Goal: Task Accomplishment & Management: Manage account settings

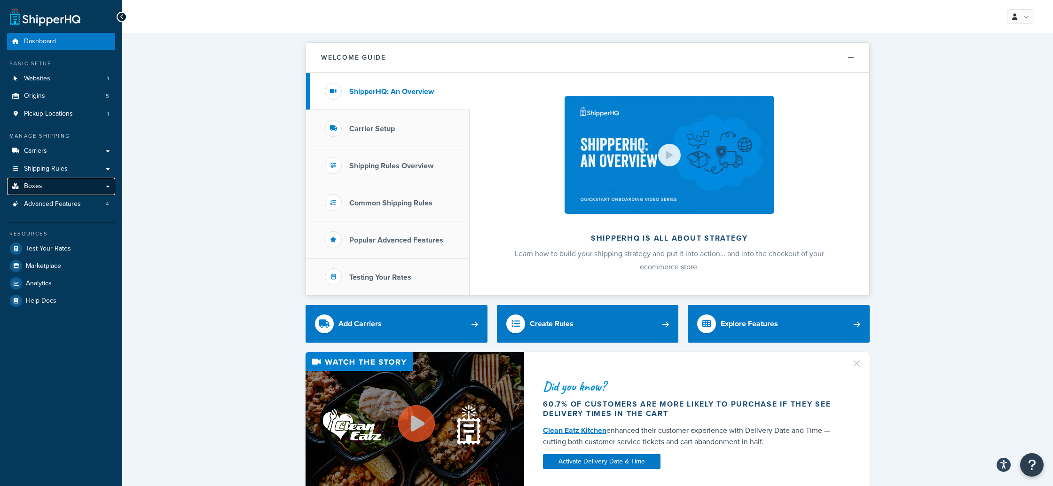
click at [37, 185] on span "Boxes" at bounding box center [33, 186] width 18 height 8
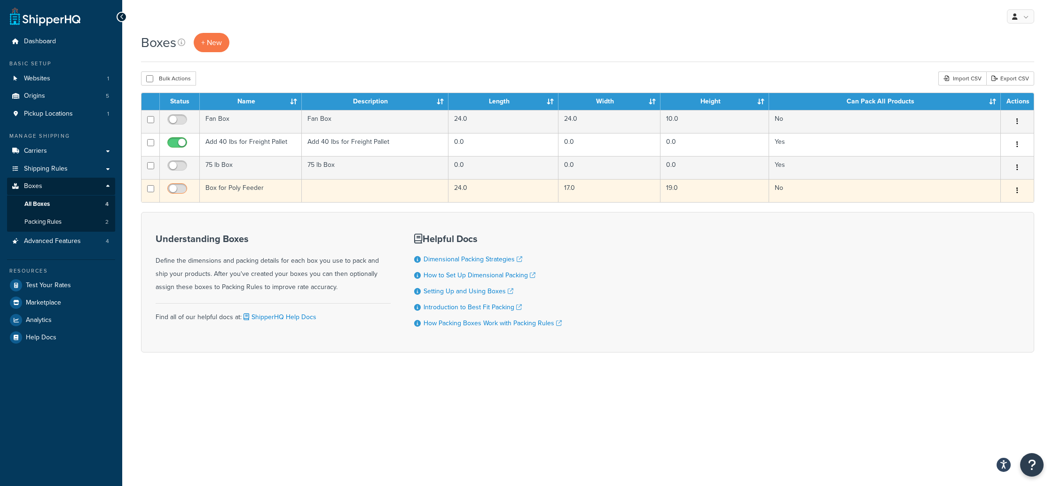
click at [183, 188] on input "checkbox" at bounding box center [178, 191] width 26 height 12
checkbox input "true"
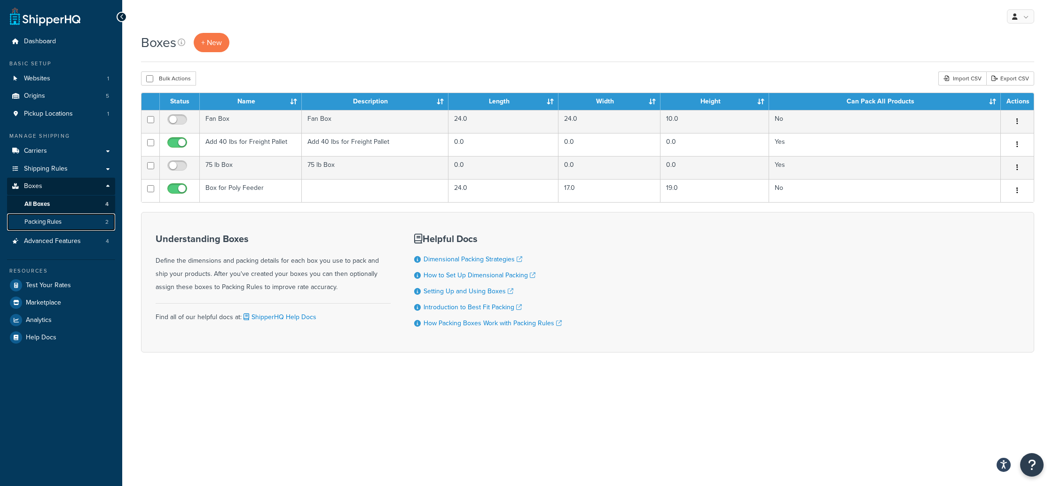
click at [73, 224] on link "Packing Rules 2" at bounding box center [61, 221] width 108 height 17
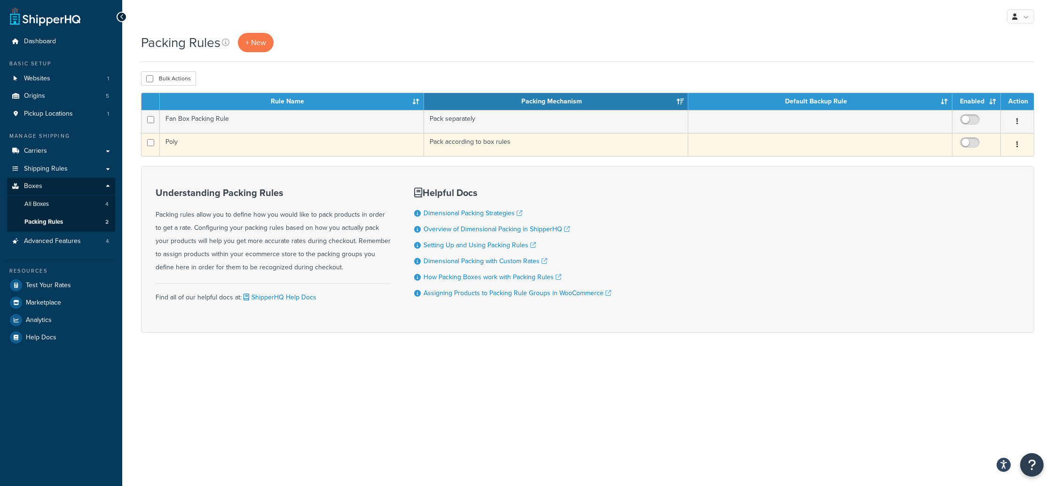
click at [1016, 143] on icon "button" at bounding box center [1017, 144] width 2 height 7
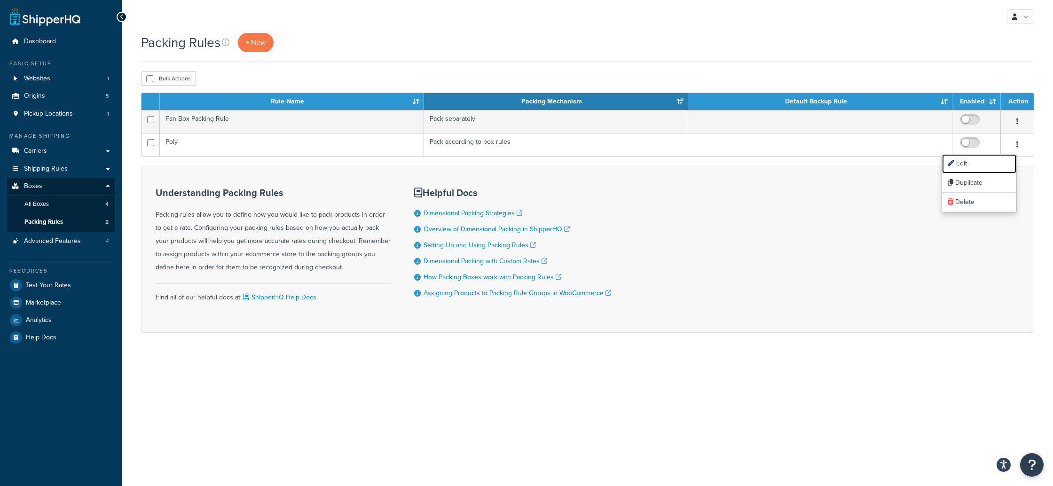
click at [983, 165] on link "Edit" at bounding box center [979, 163] width 74 height 19
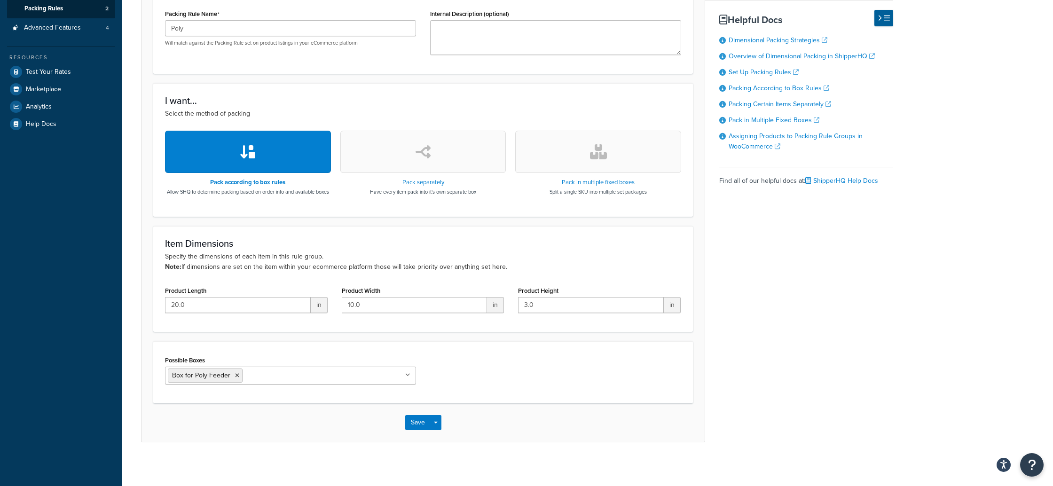
scroll to position [225, 0]
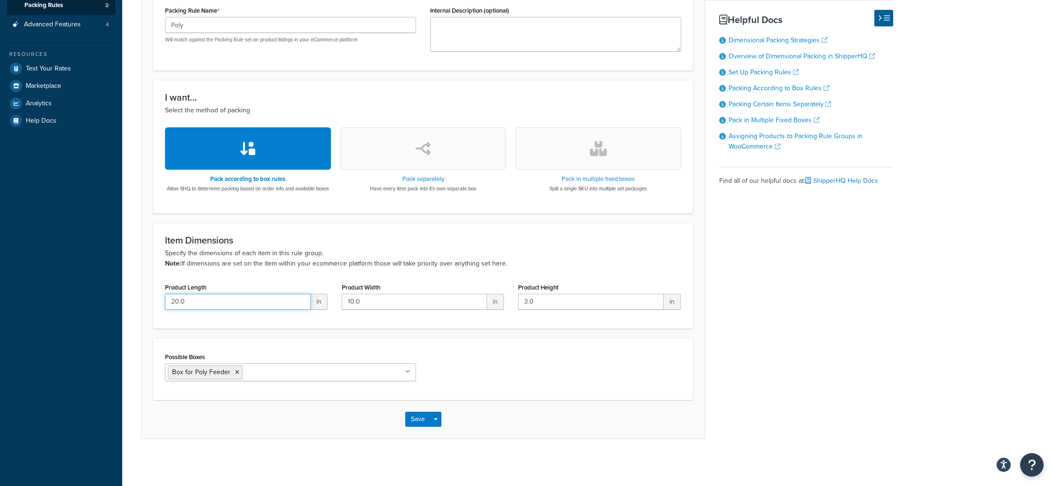
drag, startPoint x: 185, startPoint y: 302, endPoint x: 133, endPoint y: 298, distance: 52.3
click at [133, 298] on div "Packing Rule: Poly Disabled Basic Optional Packing rules allow you to define ho…" at bounding box center [587, 142] width 931 height 642
click at [487, 374] on div "Possible Boxes Box for Poly Feeder Fan Box" at bounding box center [423, 369] width 530 height 38
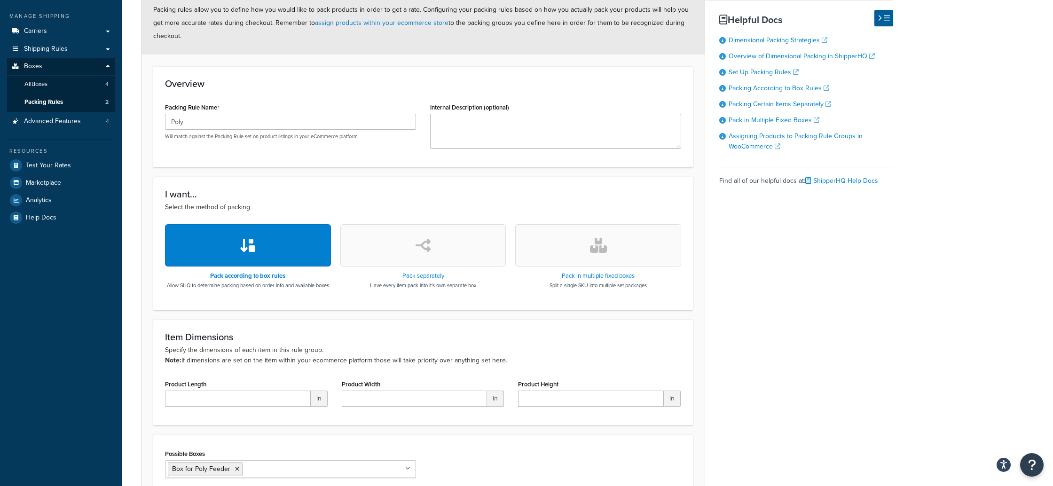
scroll to position [0, 0]
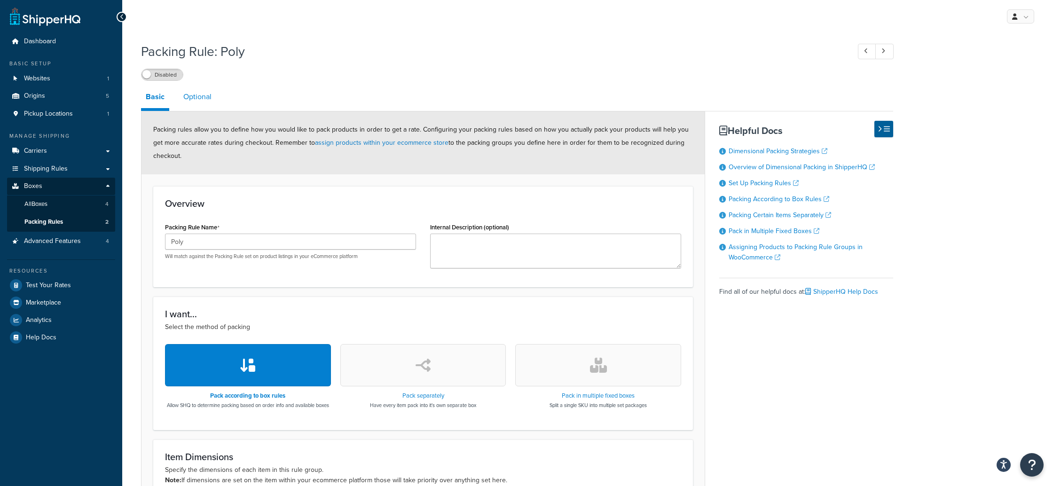
click at [188, 98] on link "Optional" at bounding box center [198, 97] width 38 height 23
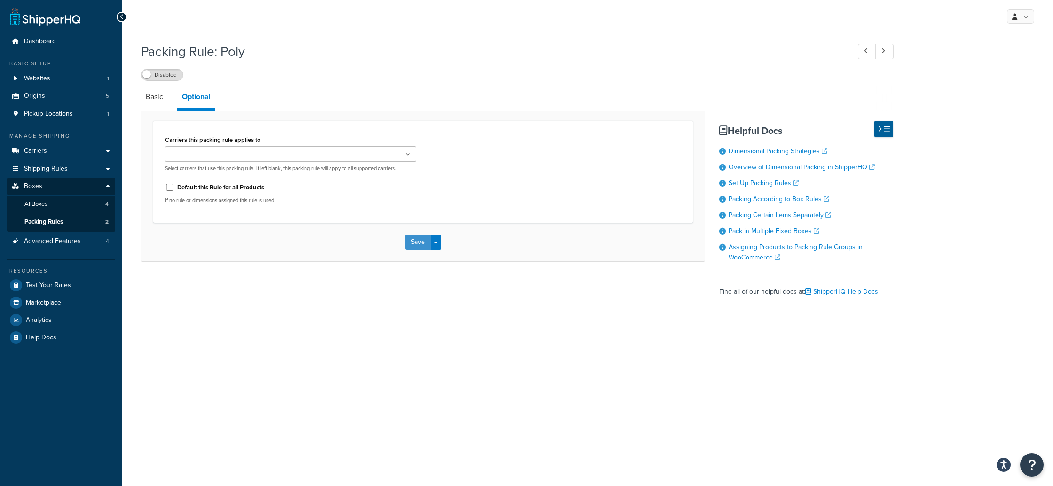
click at [414, 244] on button "Save" at bounding box center [417, 242] width 25 height 15
click at [156, 98] on link "Basic" at bounding box center [154, 97] width 27 height 23
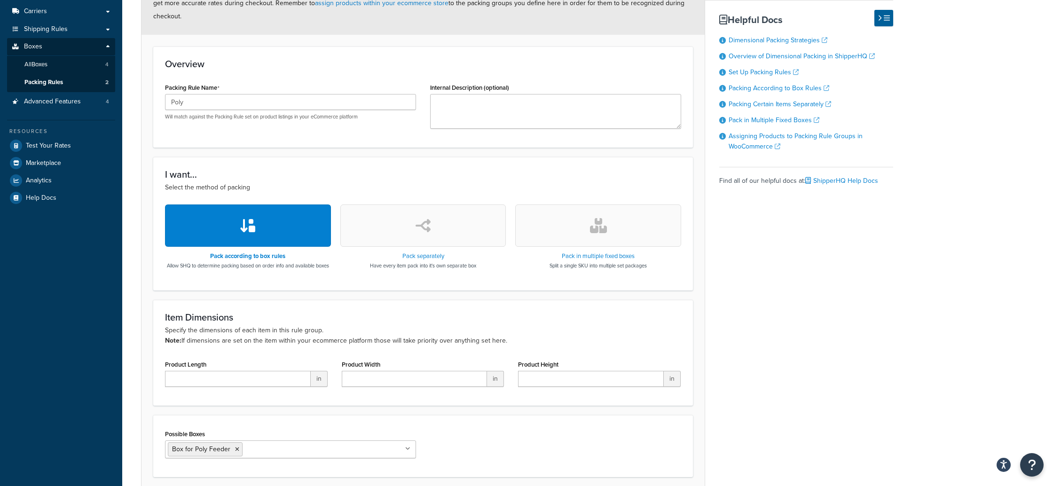
scroll to position [225, 0]
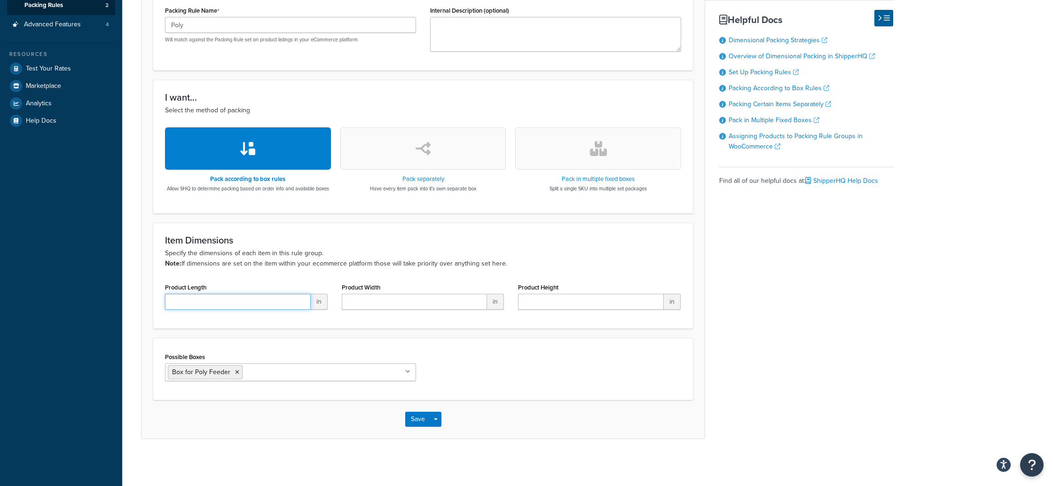
click at [200, 305] on input "Product Length" at bounding box center [238, 302] width 146 height 16
type input "-50"
click at [344, 301] on input "Product Width" at bounding box center [415, 302] width 146 height 16
type input "0"
click at [541, 306] on input "Product Height" at bounding box center [591, 302] width 146 height 16
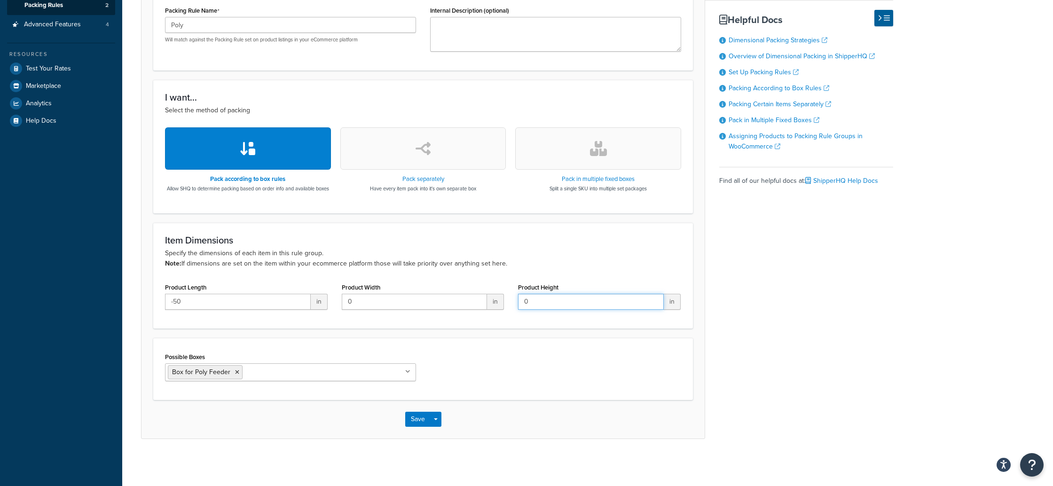
type input "0"
drag, startPoint x: 174, startPoint y: 300, endPoint x: 144, endPoint y: 300, distance: 29.6
click at [145, 300] on form "Packing rules allow you to define how you would like to pack products in order …" at bounding box center [422, 166] width 563 height 543
type input "0"
click at [426, 417] on button "Save" at bounding box center [417, 419] width 25 height 15
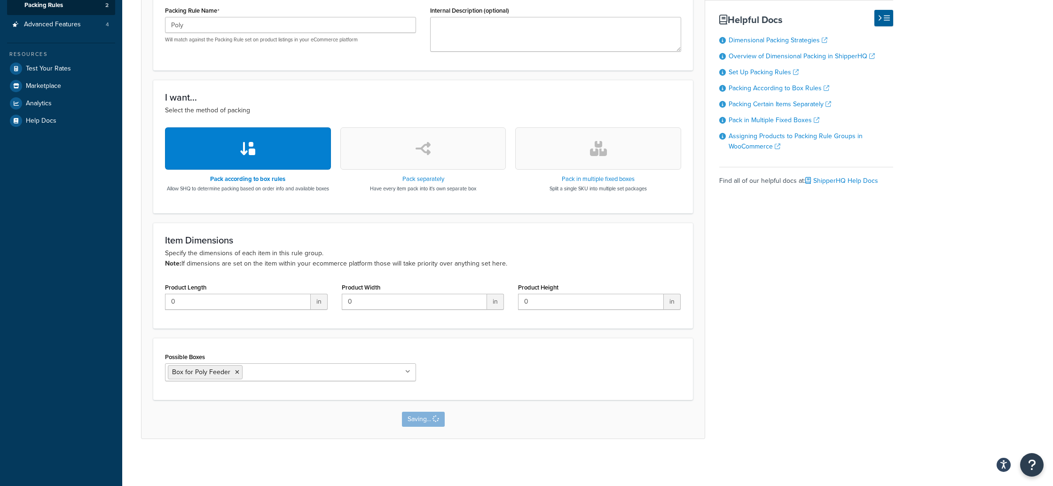
scroll to position [0, 0]
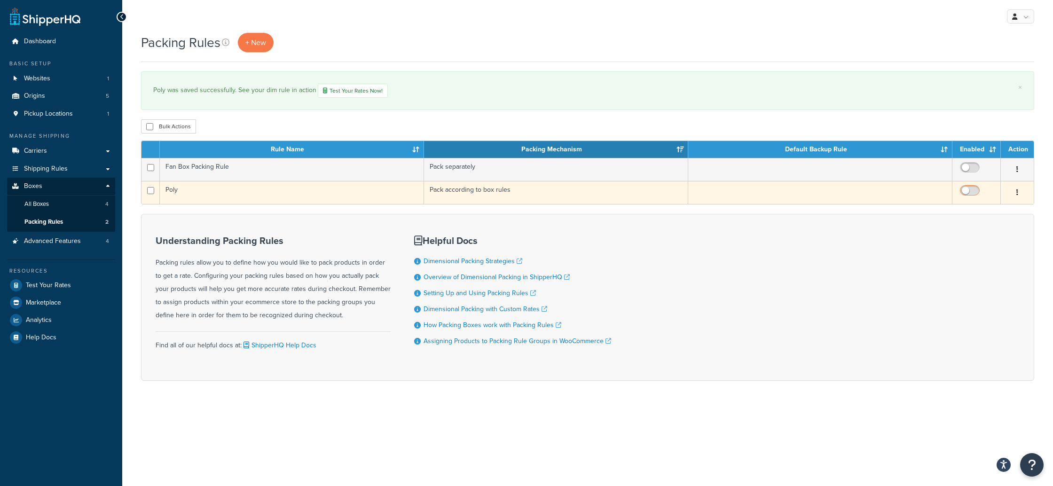
click at [976, 193] on input "checkbox" at bounding box center [971, 193] width 26 height 12
checkbox input "true"
click at [1018, 193] on icon "button" at bounding box center [1017, 192] width 2 height 7
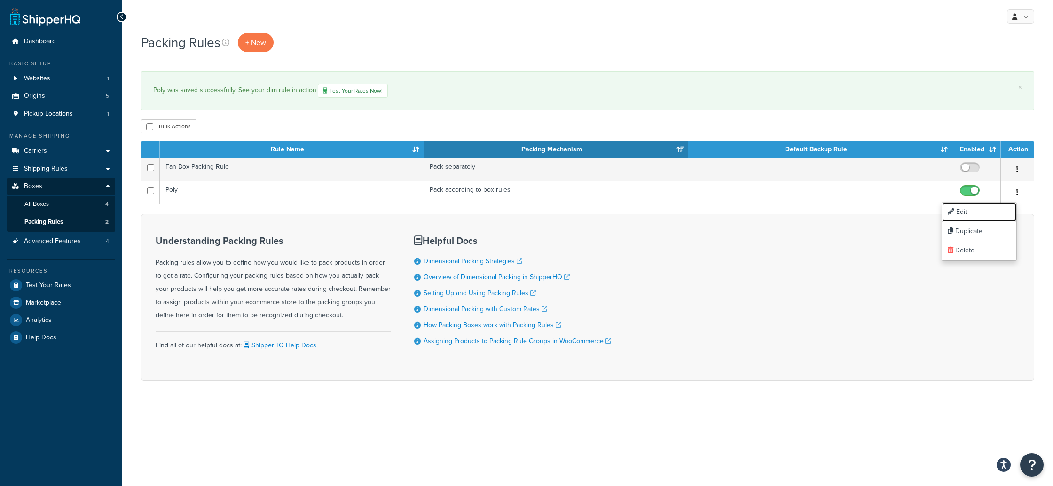
click at [977, 212] on link "Edit" at bounding box center [979, 212] width 74 height 19
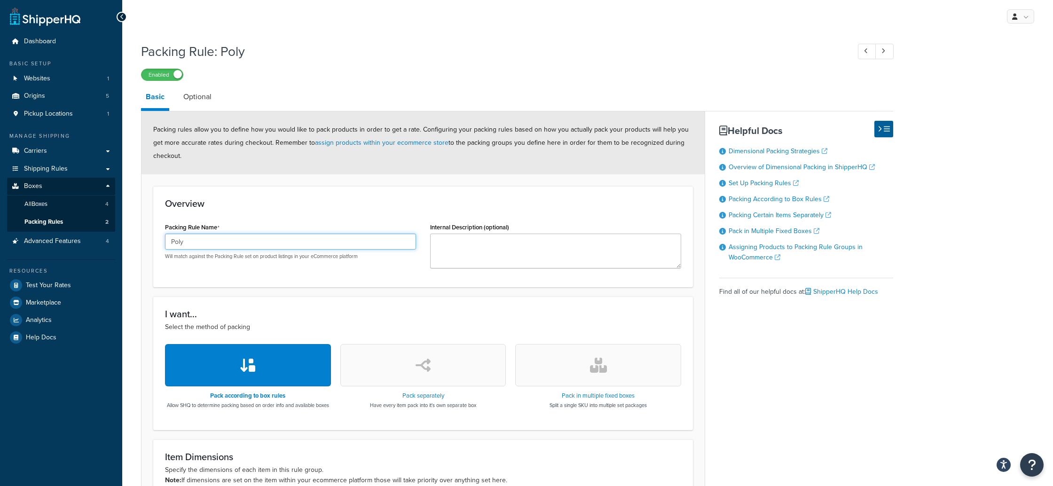
click at [172, 243] on input "Poly" at bounding box center [290, 242] width 251 height 16
drag, startPoint x: 188, startPoint y: 244, endPoint x: 156, endPoint y: 245, distance: 32.4
click at [156, 245] on div "Overview Packing Rule Name Poly Will match against the Packing Rule set on prod…" at bounding box center [423, 236] width 540 height 101
click at [209, 243] on input "Poly" at bounding box center [290, 242] width 251 height 16
drag, startPoint x: 202, startPoint y: 243, endPoint x: 108, endPoint y: 225, distance: 95.2
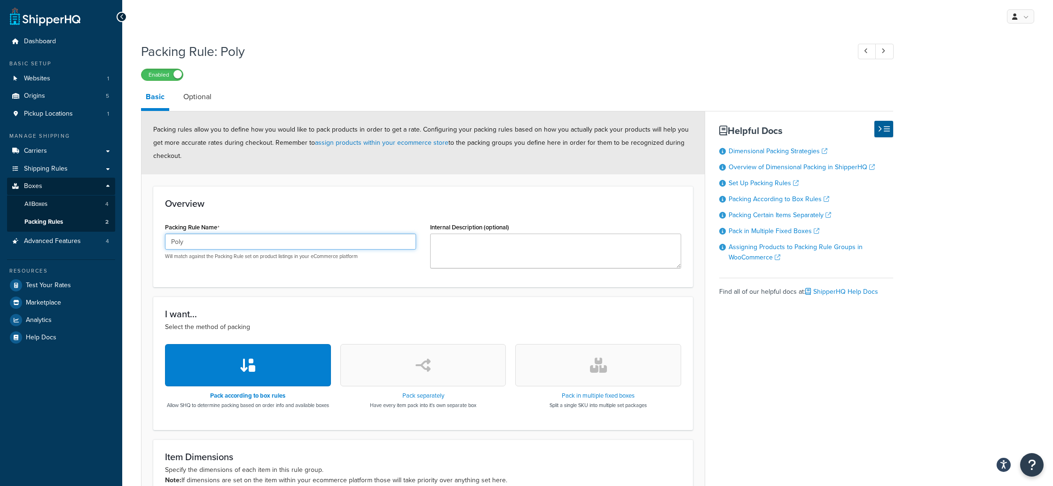
click at [109, 225] on div "Dashboard Basic Setup Websites 1 Origins 5 Pickup Locations 1 Manage Shipping C…" at bounding box center [526, 351] width 1053 height 703
type input "Box for Poly Feeder"
click at [410, 286] on div "Overview Packing Rule Name Box for Poly Feeder Will match against the Packing R…" at bounding box center [423, 236] width 540 height 101
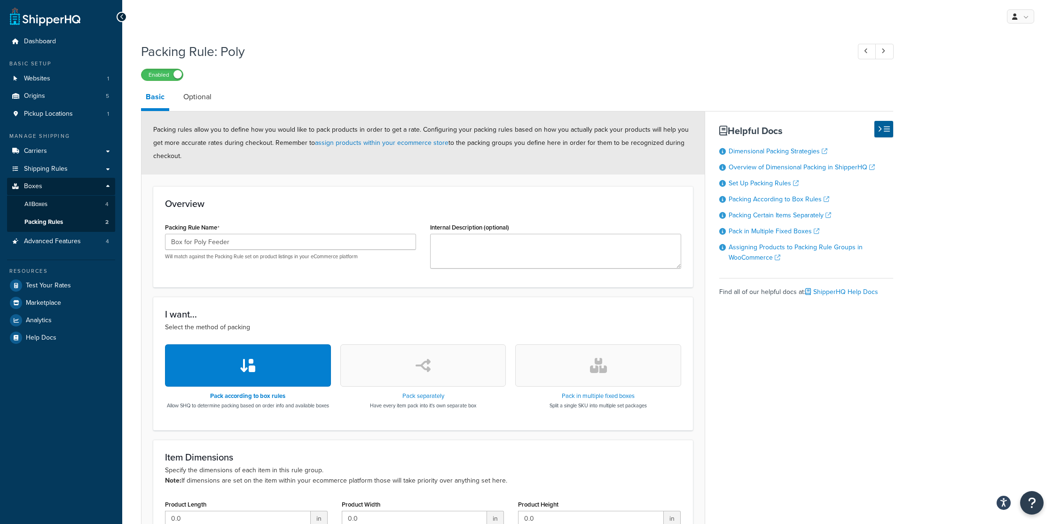
scroll to position [187, 0]
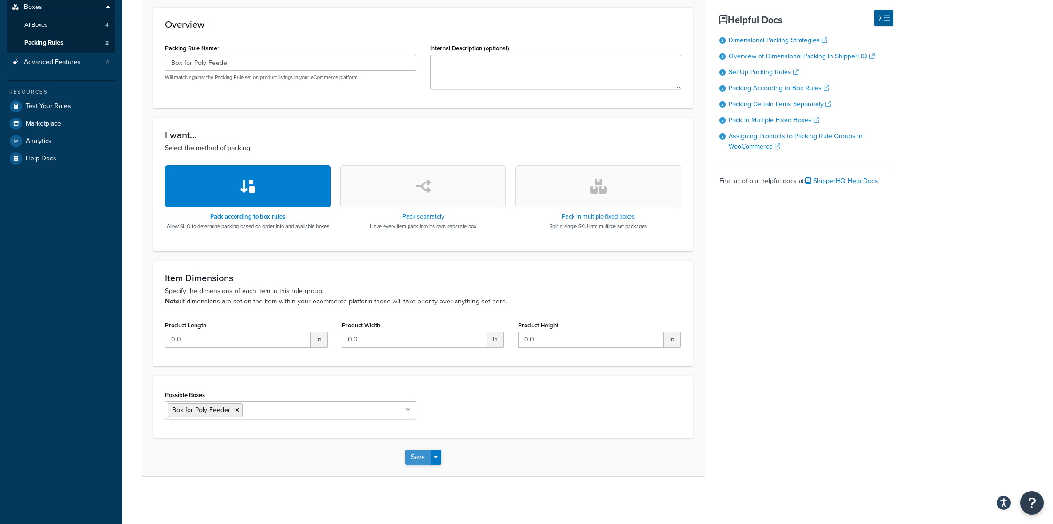
click at [415, 454] on button "Save" at bounding box center [417, 456] width 25 height 15
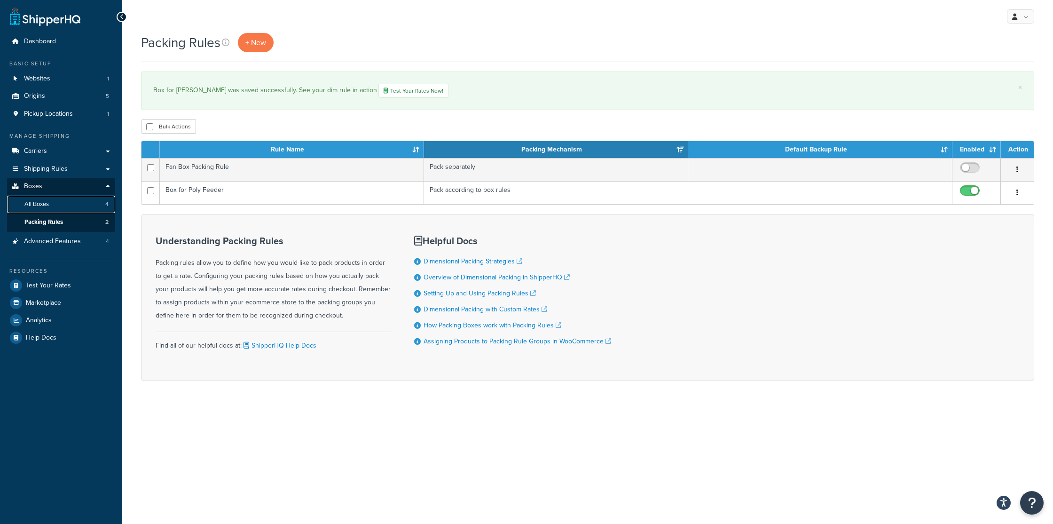
click at [39, 204] on span "All Boxes" at bounding box center [36, 204] width 24 height 8
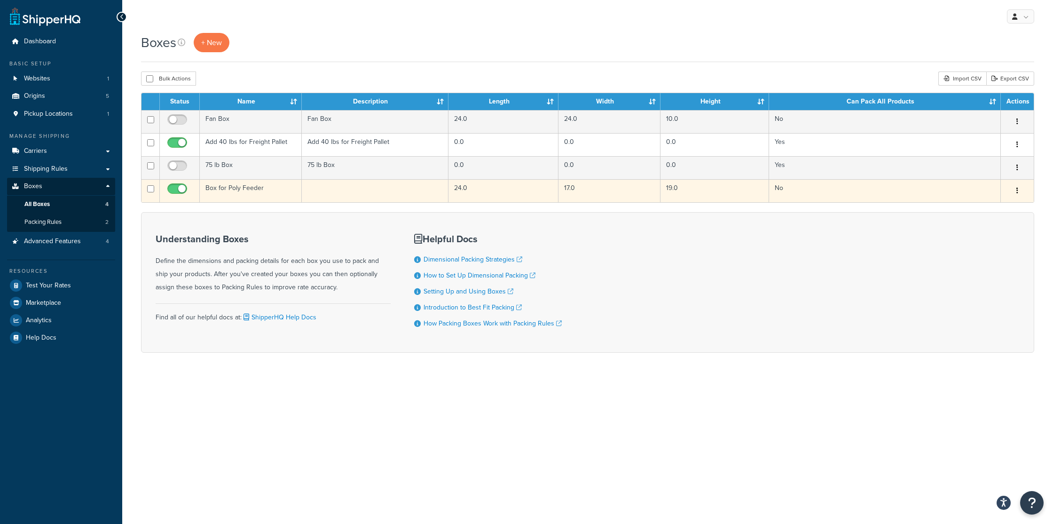
click at [1021, 189] on button "button" at bounding box center [1017, 190] width 13 height 15
click at [972, 208] on link "Edit" at bounding box center [986, 208] width 74 height 19
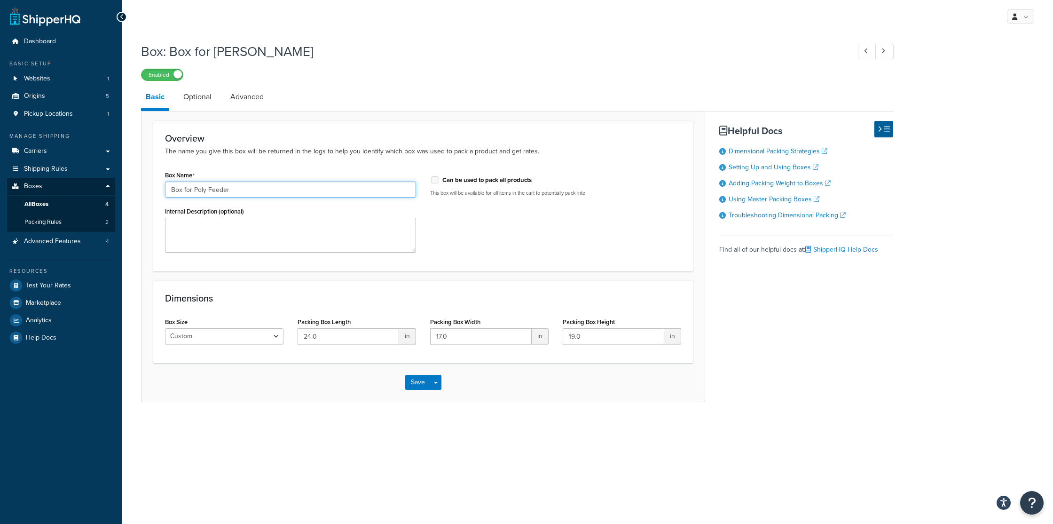
drag, startPoint x: 193, startPoint y: 190, endPoint x: 202, endPoint y: 192, distance: 9.1
click at [193, 190] on input "Box for Poly Feeder" at bounding box center [290, 189] width 251 height 16
paste input "Box for P"
click at [547, 242] on div "Box Name Box for Poly Feeder Internal Description (optional) Can be used to pac…" at bounding box center [423, 213] width 530 height 91
click at [248, 188] on input "Box for Poly Feeder" at bounding box center [290, 189] width 251 height 16
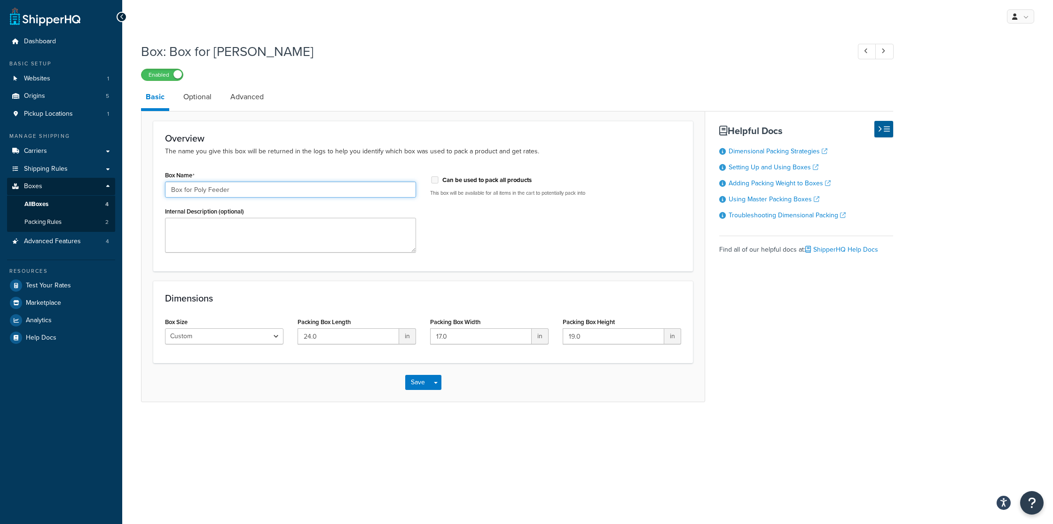
paste input "Box for Poly Feeder"
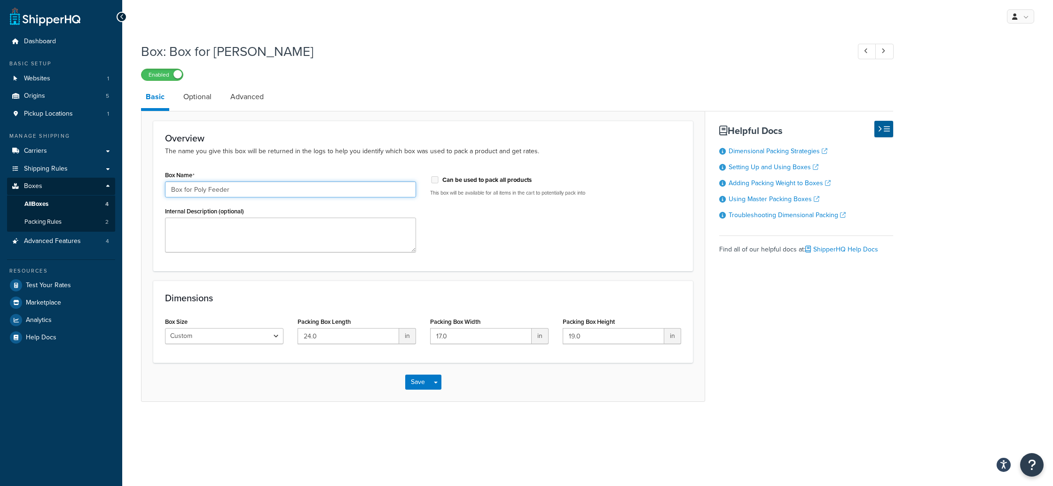
drag, startPoint x: 230, startPoint y: 191, endPoint x: 183, endPoint y: 193, distance: 47.5
click at [183, 193] on input "Box for Poly Feeder" at bounding box center [290, 189] width 251 height 16
paste input "Poly"
type input "Box for Poly Corner Grain Feeder"
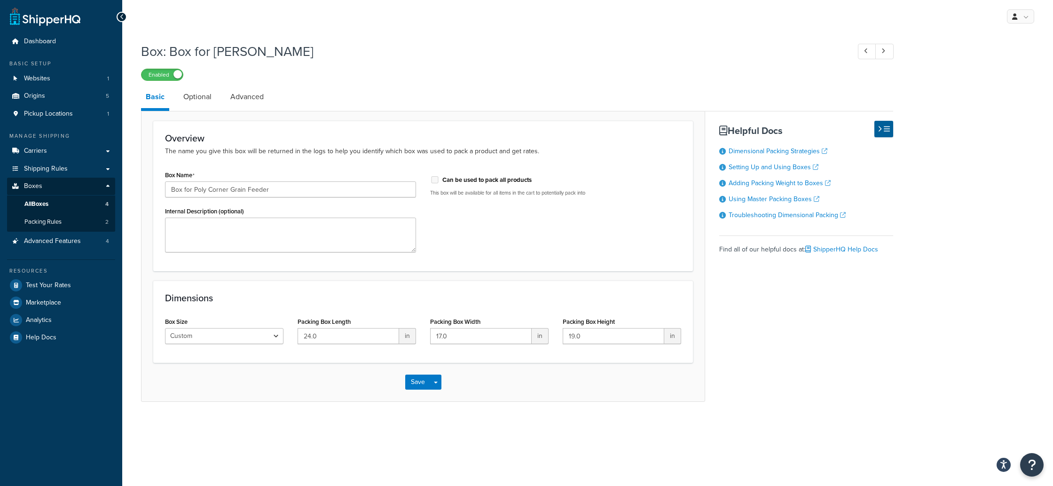
click at [617, 251] on div "Box Name Box for Poly Corner Grain Feeder Internal Description (optional) Can b…" at bounding box center [423, 213] width 530 height 91
click at [412, 384] on button "Save" at bounding box center [417, 382] width 25 height 15
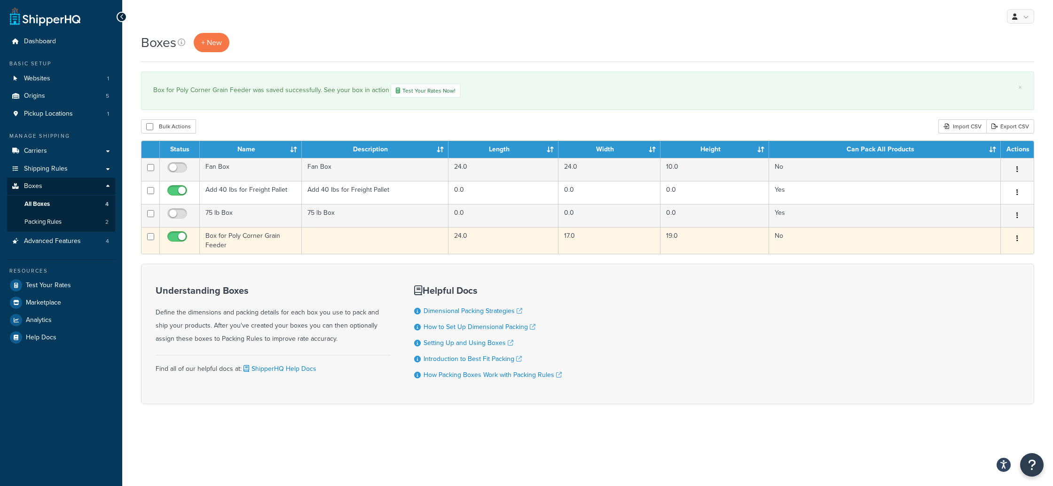
click at [1013, 238] on button "button" at bounding box center [1017, 238] width 13 height 15
click at [971, 257] on link "Edit" at bounding box center [986, 256] width 74 height 19
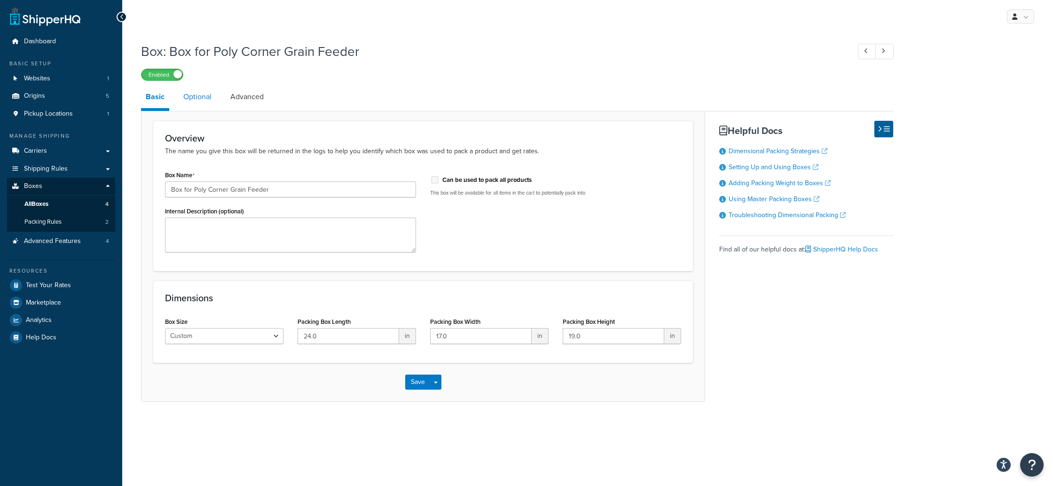
click at [208, 96] on link "Optional" at bounding box center [198, 97] width 38 height 23
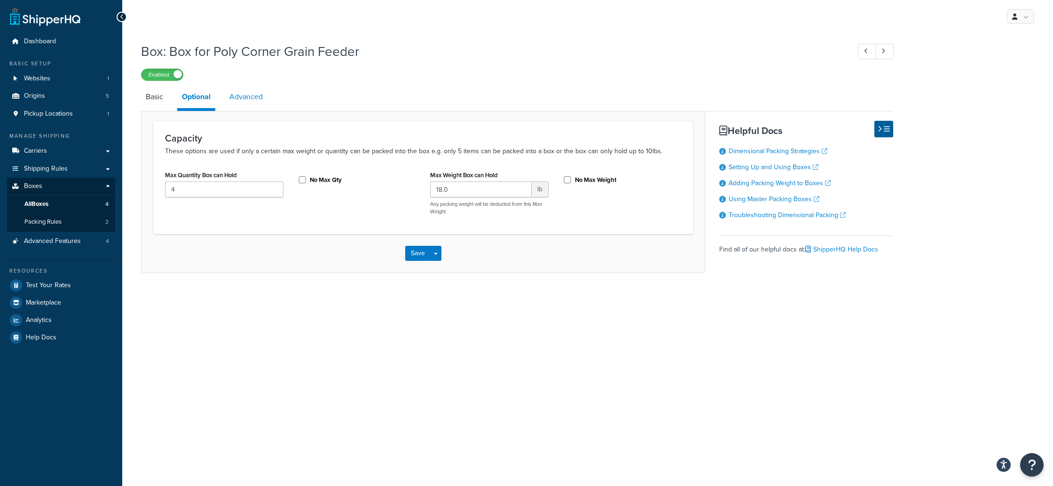
click at [239, 97] on link "Advanced" at bounding box center [246, 97] width 43 height 23
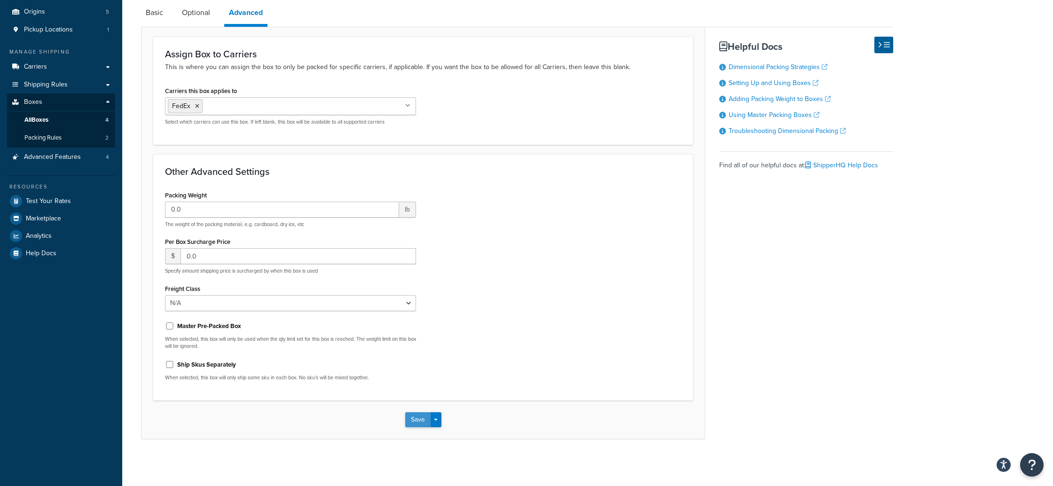
click at [423, 419] on button "Save" at bounding box center [417, 419] width 25 height 15
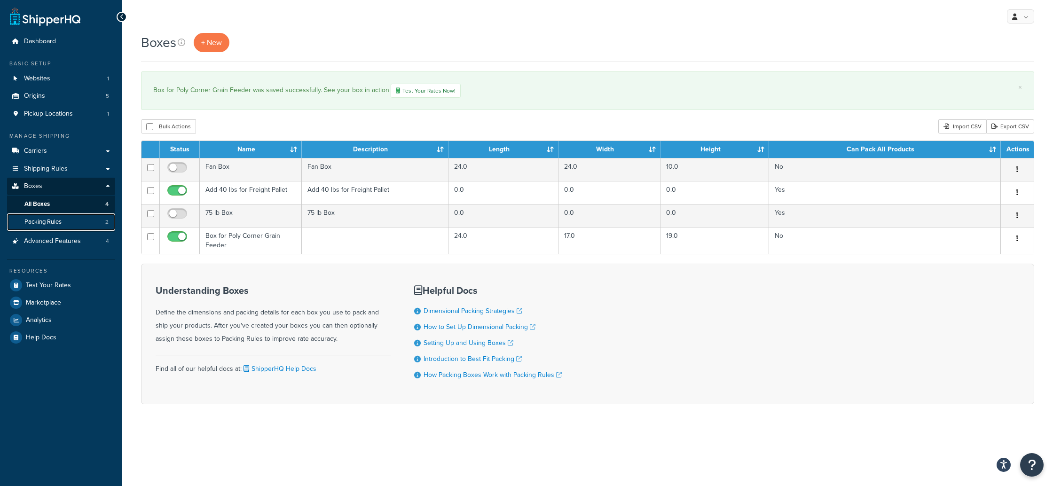
click at [25, 222] on span "Packing Rules" at bounding box center [42, 222] width 37 height 8
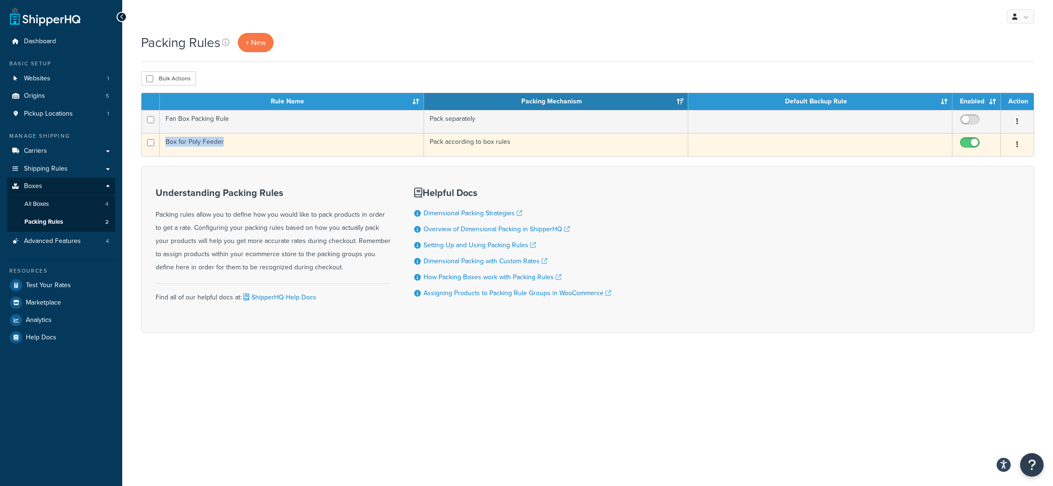
drag, startPoint x: 237, startPoint y: 142, endPoint x: 147, endPoint y: 137, distance: 89.9
click at [147, 137] on tr "Box for Poly Feeder Pack according to box rules Edit Duplicate [GEOGRAPHIC_DATA]" at bounding box center [587, 144] width 892 height 23
copy tr "Box for Poly Feeder"
click at [1016, 145] on icon "button" at bounding box center [1017, 144] width 2 height 7
click at [994, 165] on link "Edit" at bounding box center [979, 163] width 74 height 19
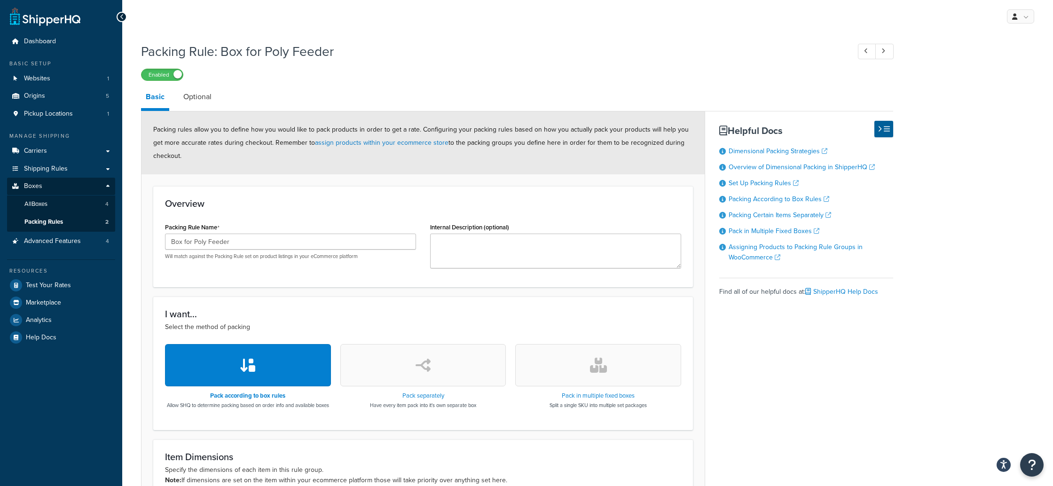
click at [295, 224] on div "Packing Rule Name Box for Poly Feeder Will match against the Packing Rule set o…" at bounding box center [290, 239] width 251 height 39
click at [232, 242] on input "Box for Poly Feeder" at bounding box center [290, 242] width 251 height 16
click at [932, 332] on div "Packing Rule: Box for Poly Feeder Enabled Basic Optional Packing rules allow yo…" at bounding box center [587, 359] width 931 height 642
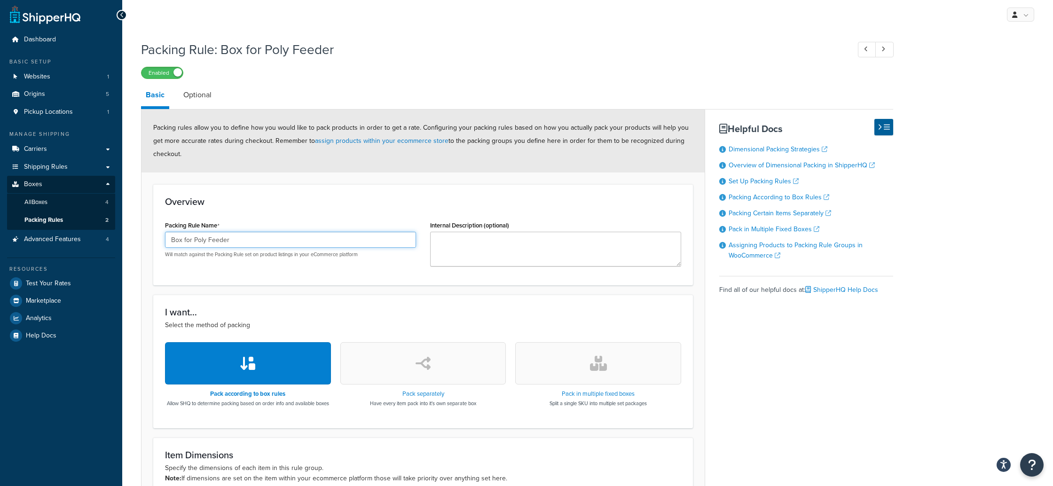
click at [195, 241] on input "Box for Poly Feeder" at bounding box center [290, 240] width 251 height 16
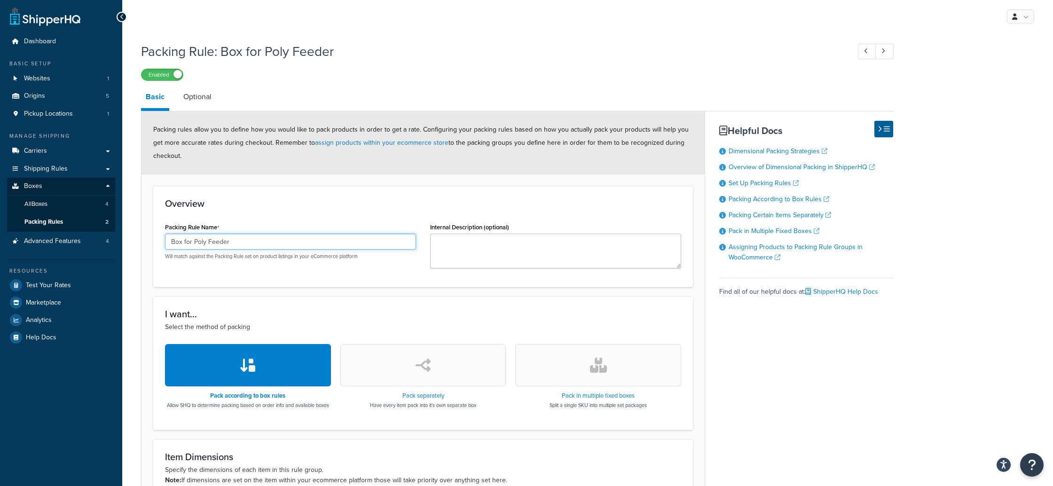
click at [207, 241] on input "Box for Poly Feeder" at bounding box center [290, 242] width 251 height 16
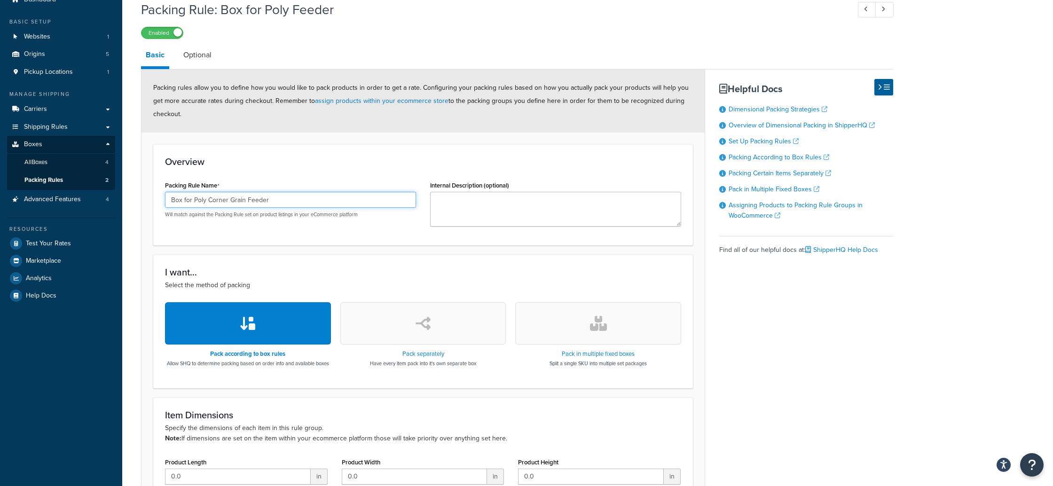
scroll to position [67, 0]
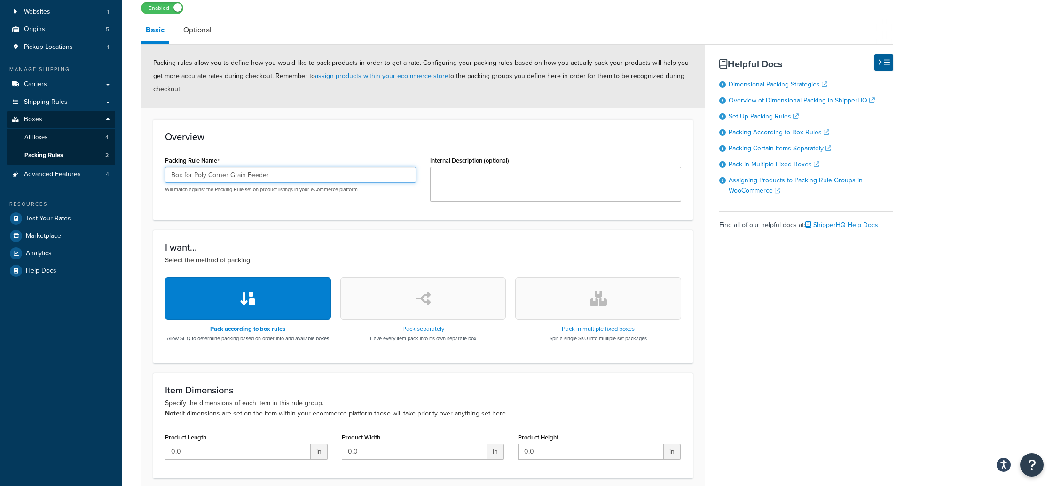
drag, startPoint x: 195, startPoint y: 176, endPoint x: 165, endPoint y: 173, distance: 29.3
click at [165, 173] on input "Box for Poly Corner Grain Feeder" at bounding box center [290, 175] width 251 height 16
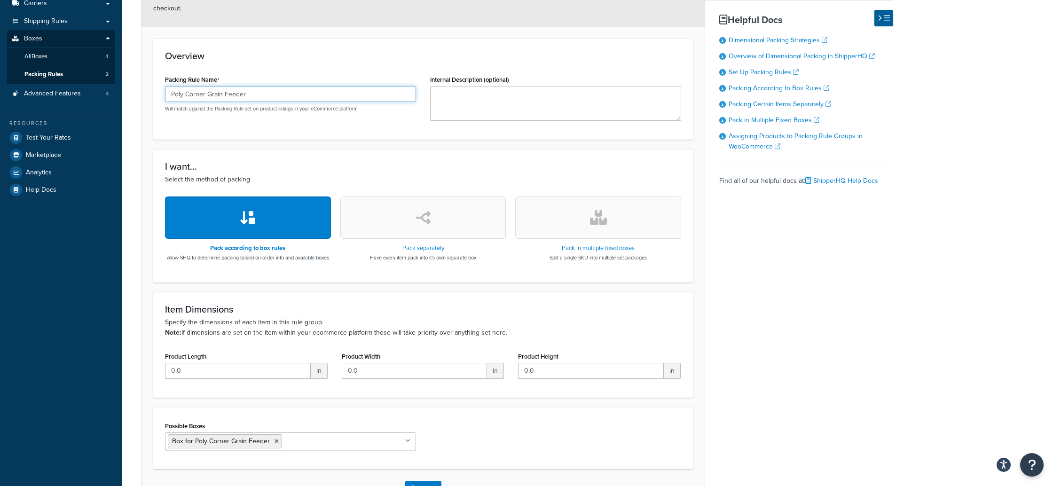
scroll to position [225, 0]
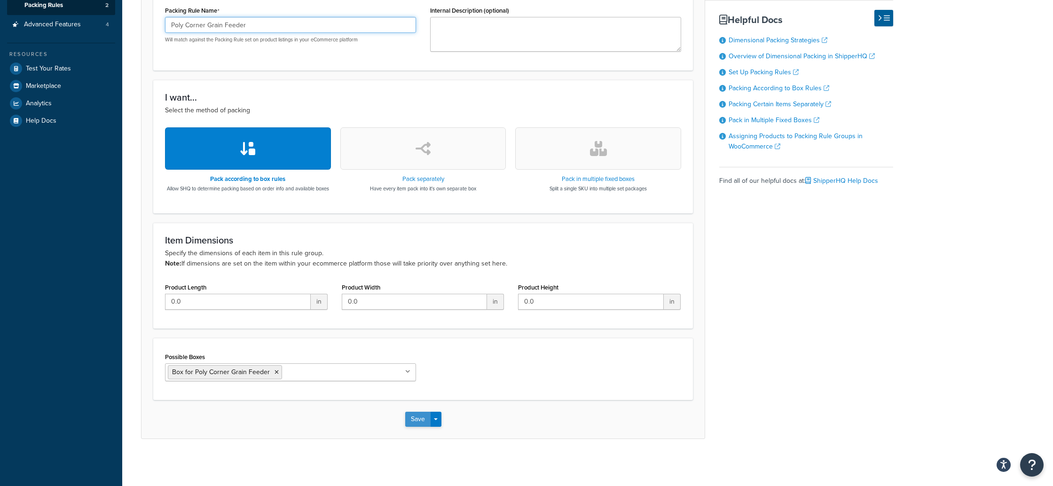
type input "Poly Corner Grain Feeder"
click at [417, 421] on button "Save" at bounding box center [417, 419] width 25 height 15
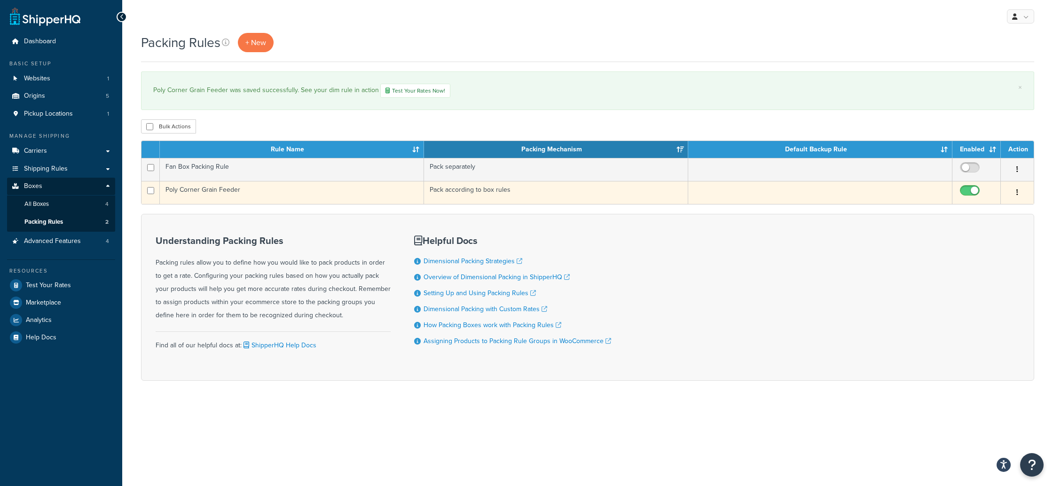
click at [1018, 193] on button "button" at bounding box center [1017, 192] width 13 height 15
click at [257, 190] on td "Poly Corner Grain Feeder" at bounding box center [292, 192] width 264 height 23
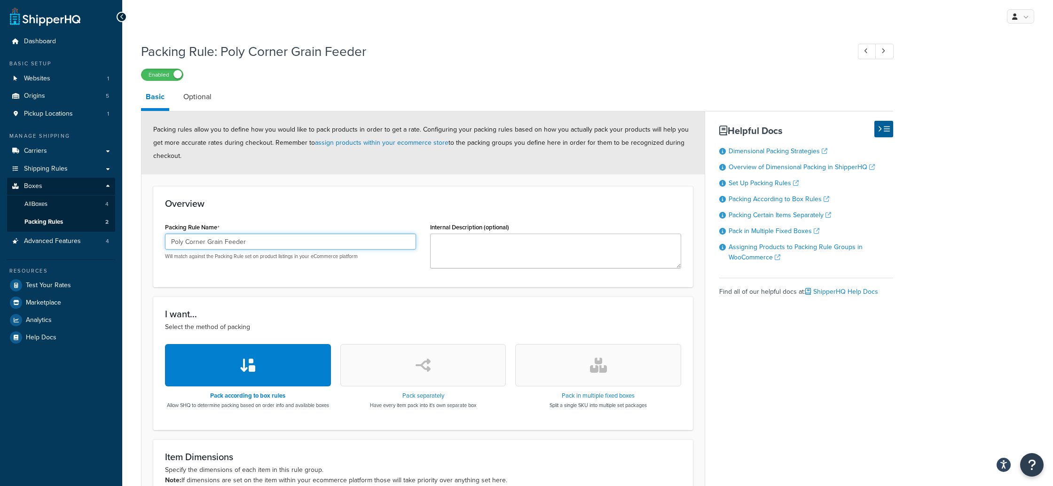
click at [256, 244] on input "Poly Corner Grain Feeder" at bounding box center [290, 242] width 251 height 16
click at [168, 243] on input "Poly Corner Grain Feeder" at bounding box center [290, 242] width 251 height 16
type input "Poly Corner Grain Feeder"
click at [264, 238] on input "Poly Corner Grain Feeder" at bounding box center [290, 242] width 251 height 16
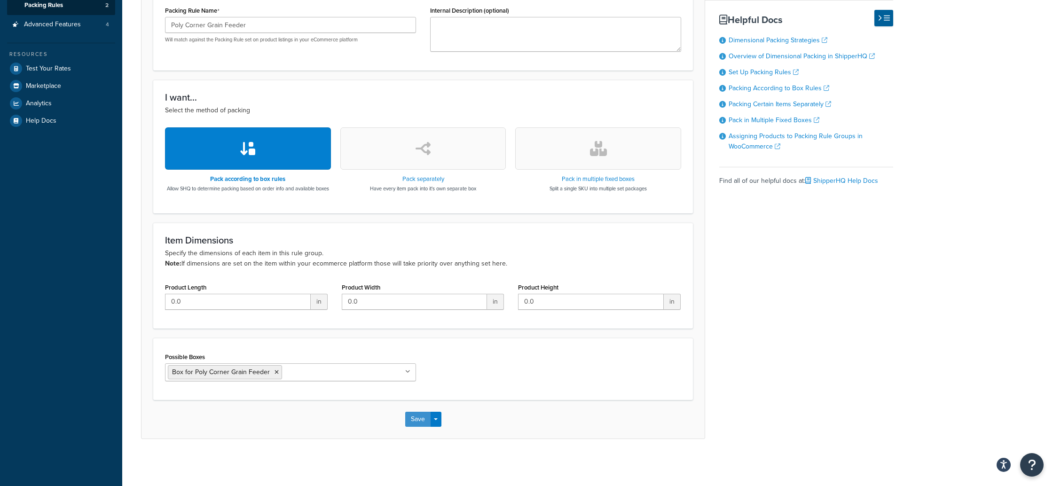
drag, startPoint x: 418, startPoint y: 419, endPoint x: 442, endPoint y: 419, distance: 24.0
click at [419, 419] on button "Save" at bounding box center [417, 419] width 25 height 15
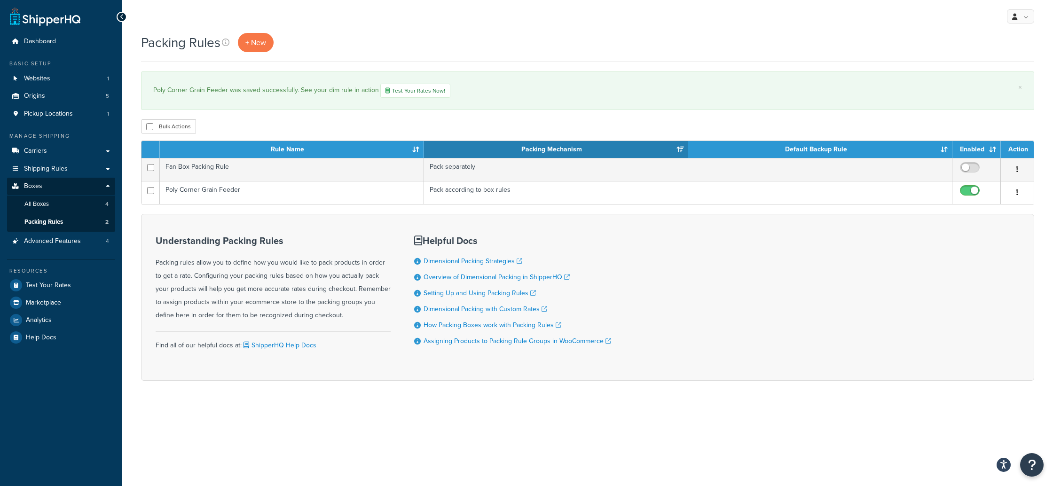
drag, startPoint x: 344, startPoint y: 427, endPoint x: 336, endPoint y: 425, distance: 8.6
click at [345, 427] on div "My Profile Billing Global Settings Contact Us Logout Packing Rules + New × Poly…" at bounding box center [587, 243] width 931 height 486
click at [43, 202] on span "All Boxes" at bounding box center [36, 204] width 24 height 8
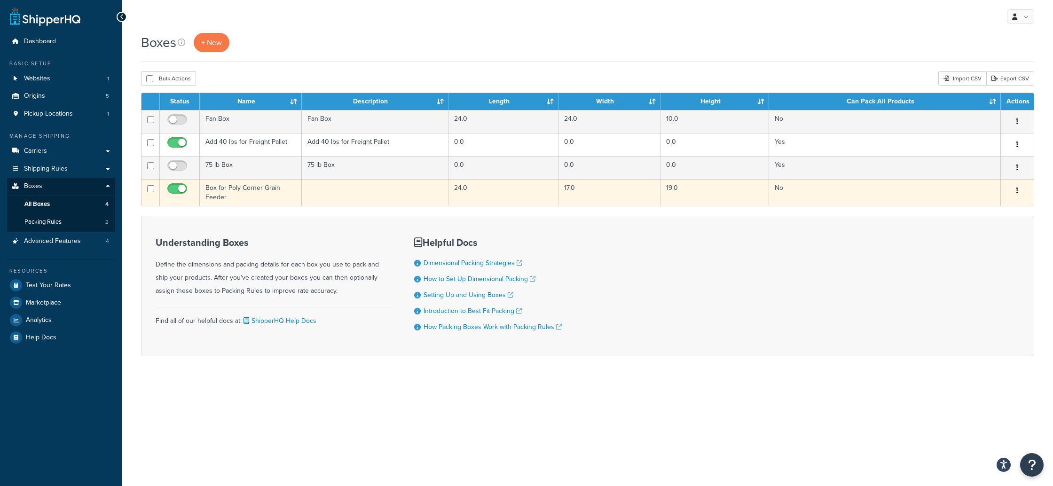
click at [242, 196] on td "Box for Poly Corner Grain Feeder" at bounding box center [251, 192] width 102 height 27
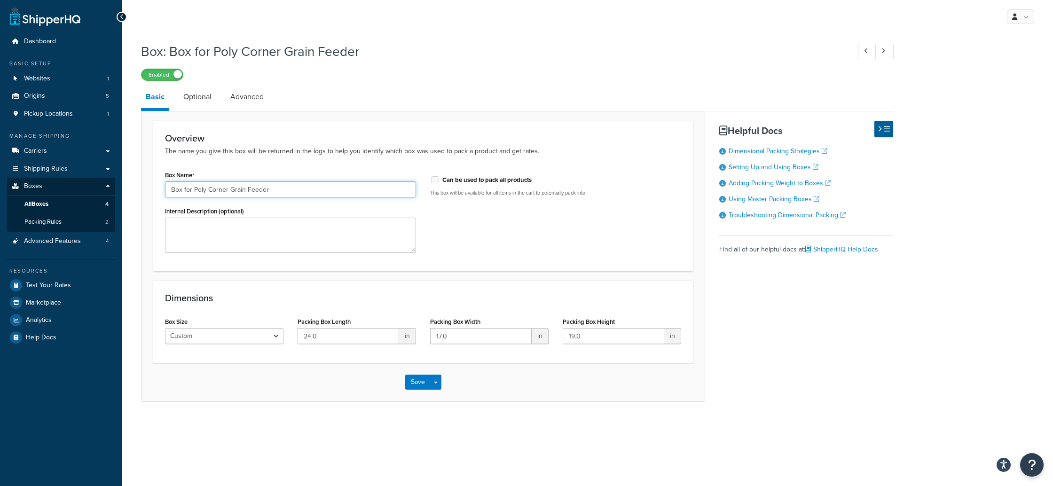
drag, startPoint x: 195, startPoint y: 190, endPoint x: 155, endPoint y: 189, distance: 39.5
click at [155, 189] on div "Overview The name you give this box will be returned in the logs to help you id…" at bounding box center [423, 196] width 540 height 150
click at [261, 189] on input "Poly Corner Grain Feeder" at bounding box center [290, 189] width 251 height 16
type input "Poly Corner Grain Feeder"
click at [424, 384] on button "Save" at bounding box center [417, 382] width 25 height 15
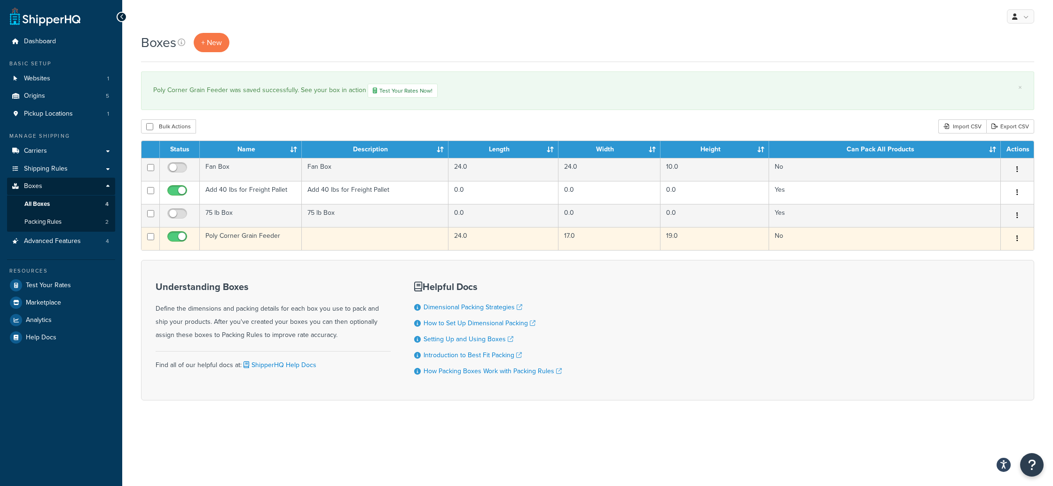
click at [1017, 236] on icon "button" at bounding box center [1017, 238] width 2 height 7
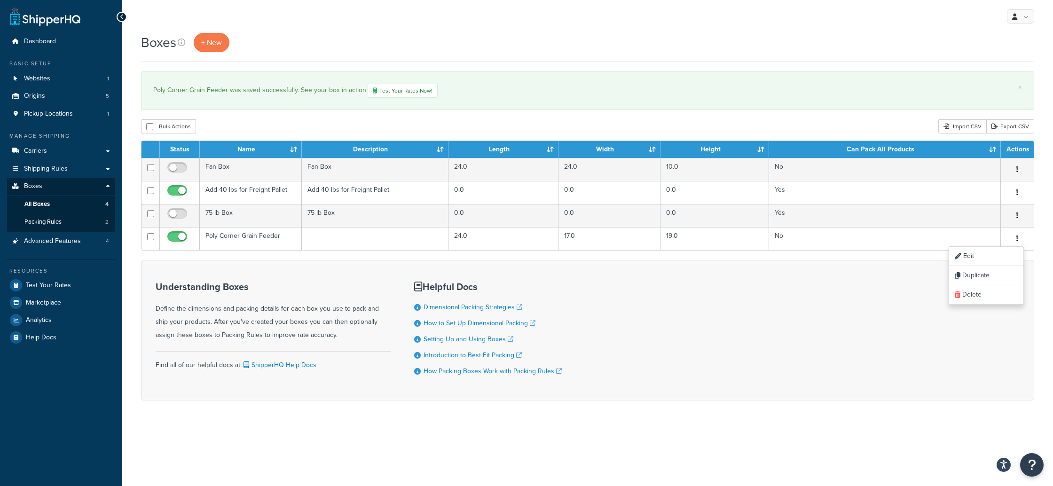
click at [992, 335] on div "Understanding Boxes Define the dimensions and packing details for each box you …" at bounding box center [587, 330] width 893 height 141
click at [39, 224] on span "Packing Rules" at bounding box center [42, 222] width 37 height 8
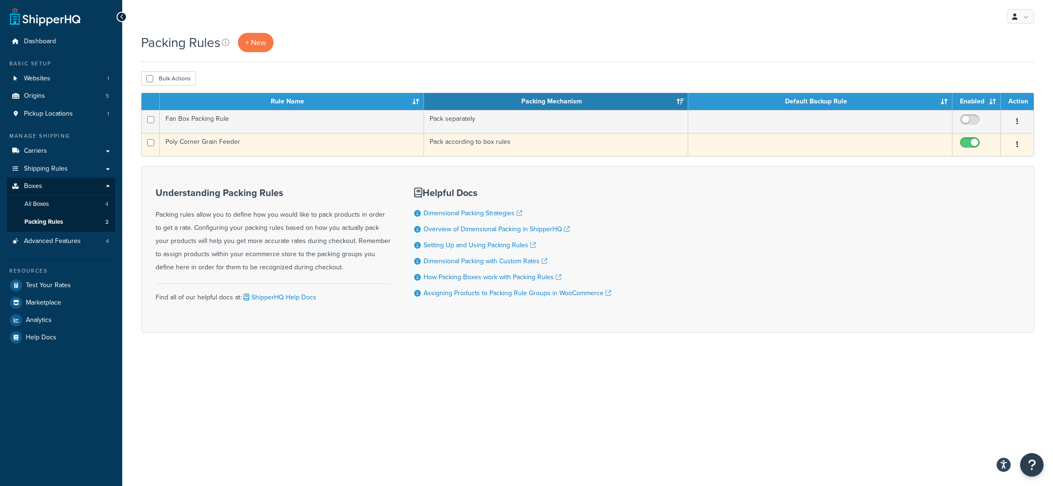
click at [1016, 142] on icon "button" at bounding box center [1017, 144] width 2 height 7
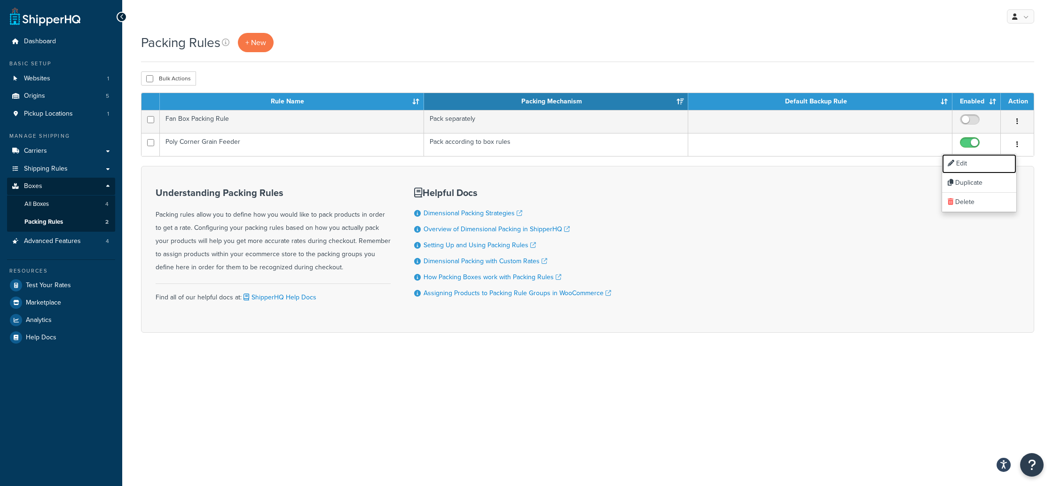
click at [992, 163] on link "Edit" at bounding box center [979, 163] width 74 height 19
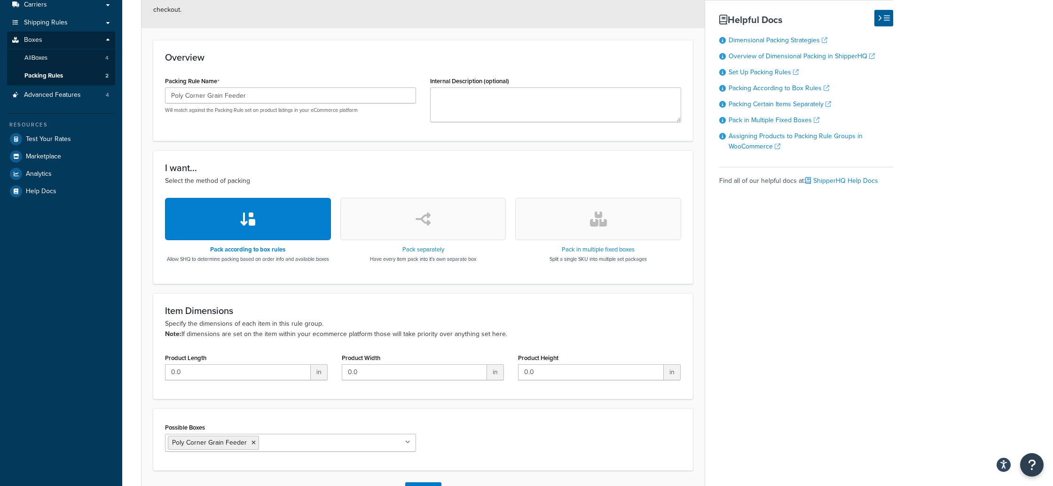
scroll to position [225, 0]
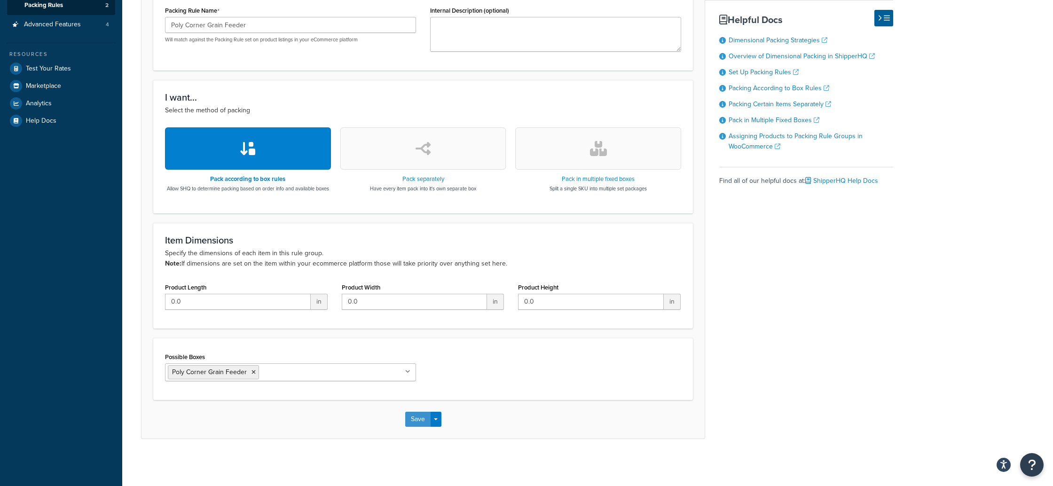
click at [423, 415] on button "Save" at bounding box center [417, 419] width 25 height 15
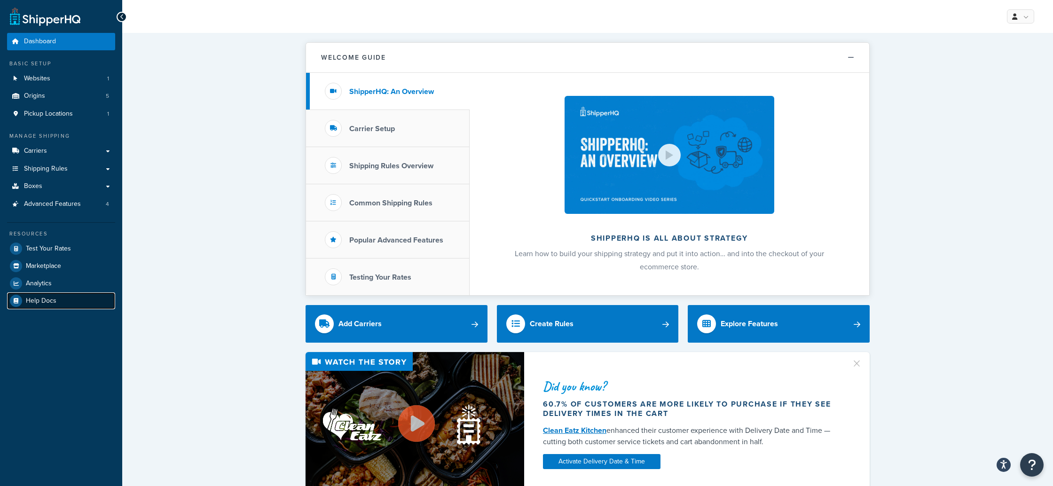
click at [29, 300] on span "Help Docs" at bounding box center [41, 301] width 31 height 8
